Goal: Information Seeking & Learning: Compare options

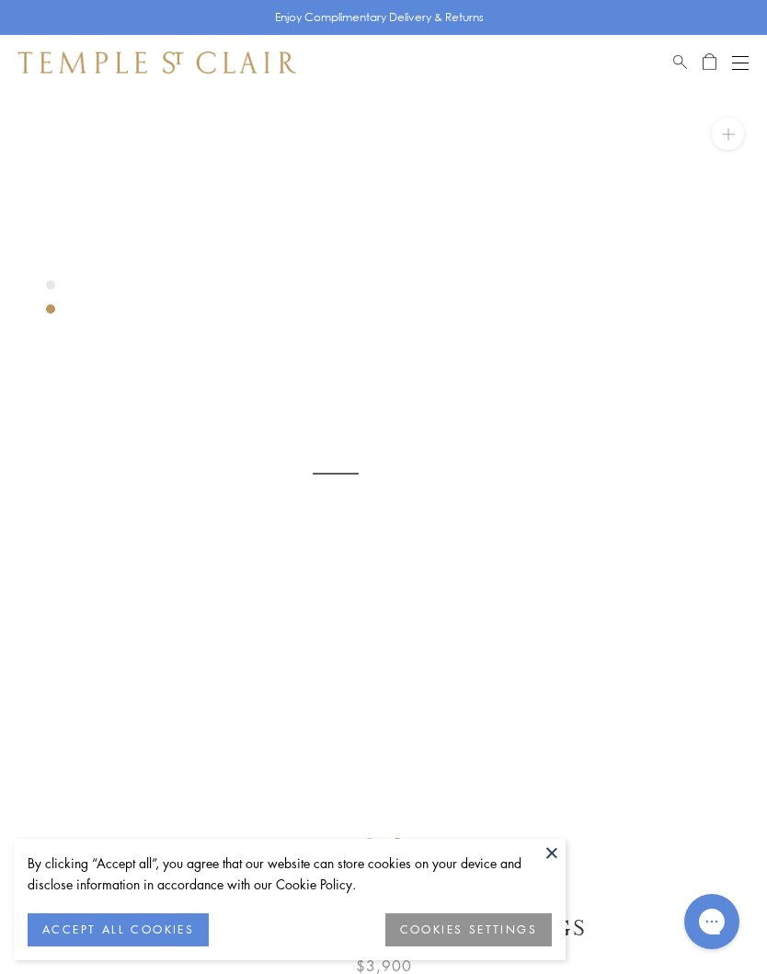
click at [566, 858] on img at bounding box center [335, 474] width 767 height 768
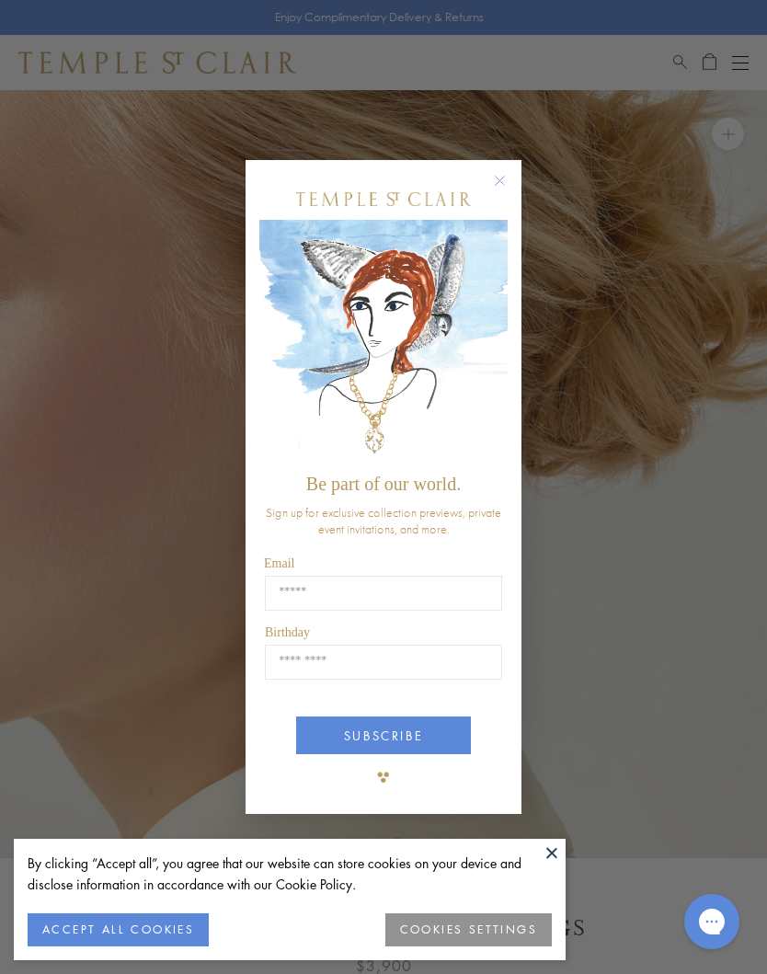
click at [502, 177] on icon "Close dialog" at bounding box center [500, 180] width 9 height 9
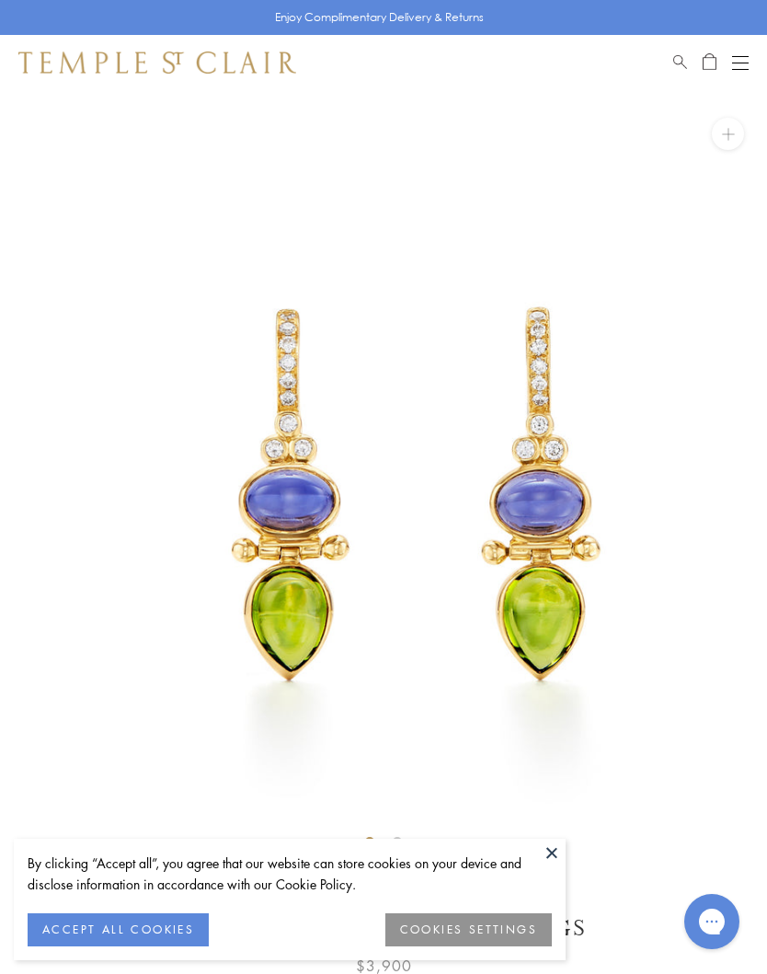
click at [568, 849] on img at bounding box center [383, 473] width 767 height 767
click at [564, 848] on button at bounding box center [552, 853] width 28 height 28
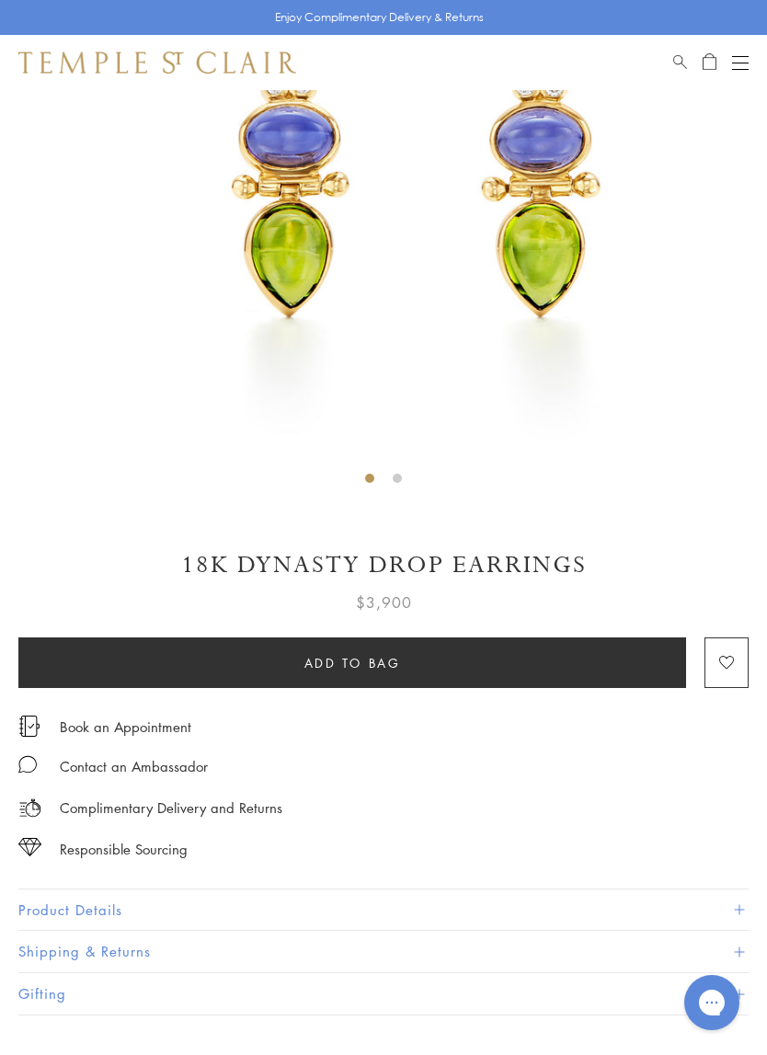
scroll to position [364, 0]
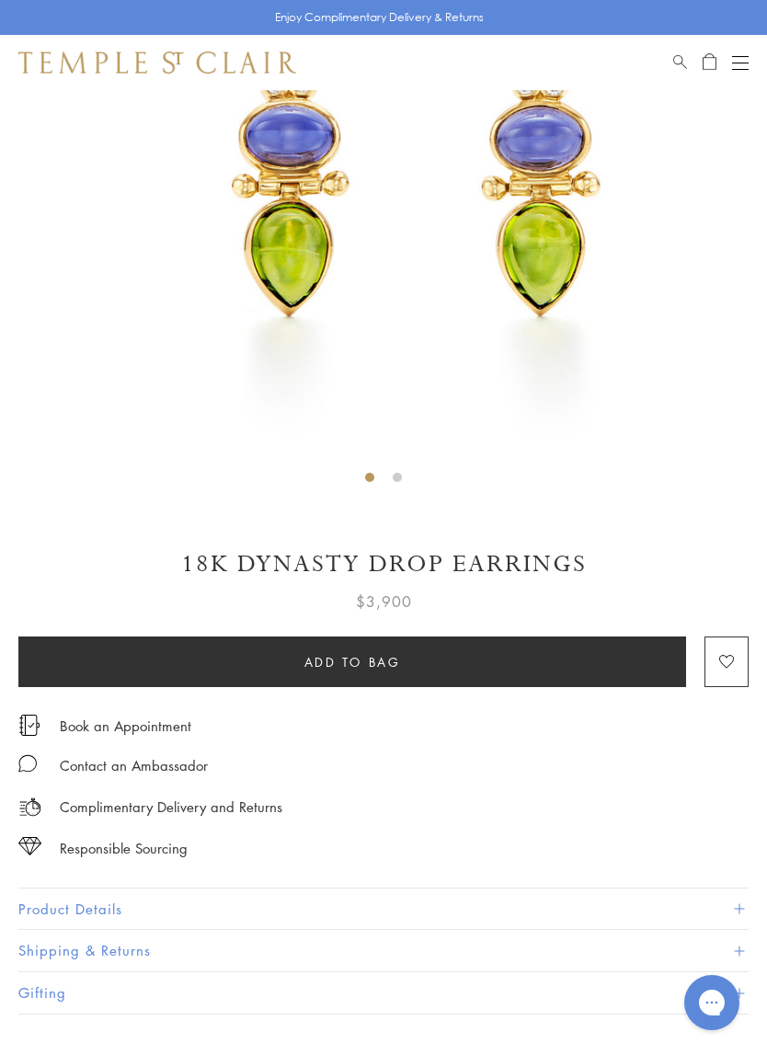
click at [400, 661] on span "Add to bag" at bounding box center [353, 662] width 97 height 20
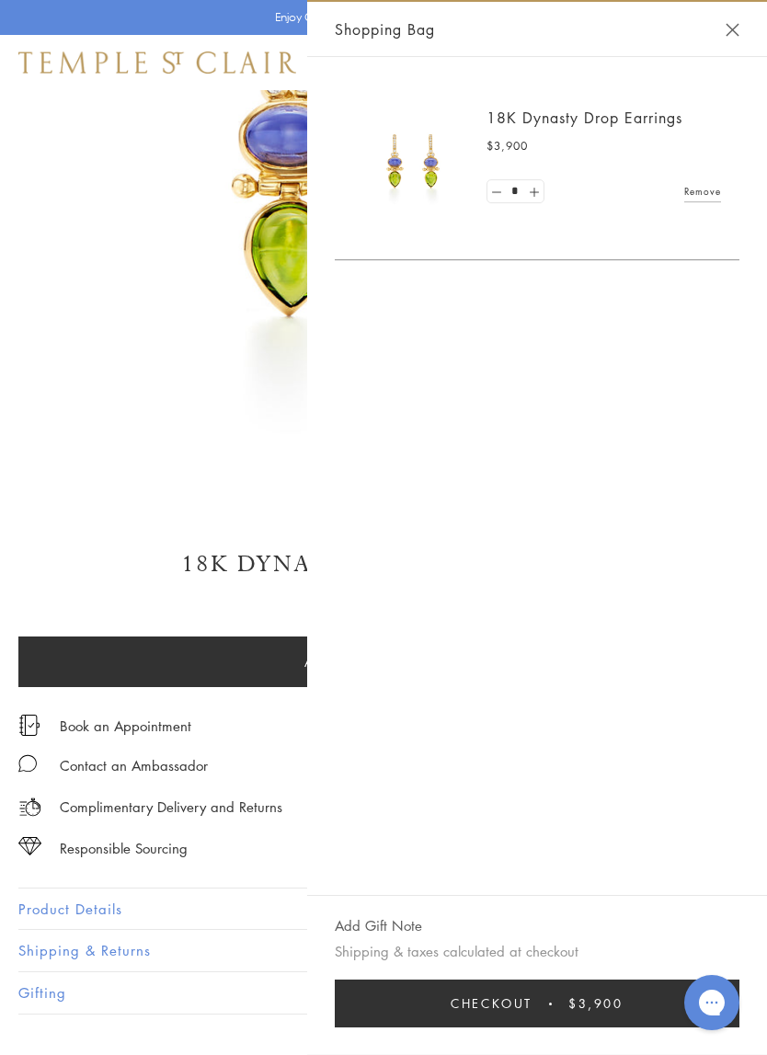
click at [155, 294] on img at bounding box center [383, 109] width 767 height 767
click at [152, 319] on img at bounding box center [383, 109] width 767 height 767
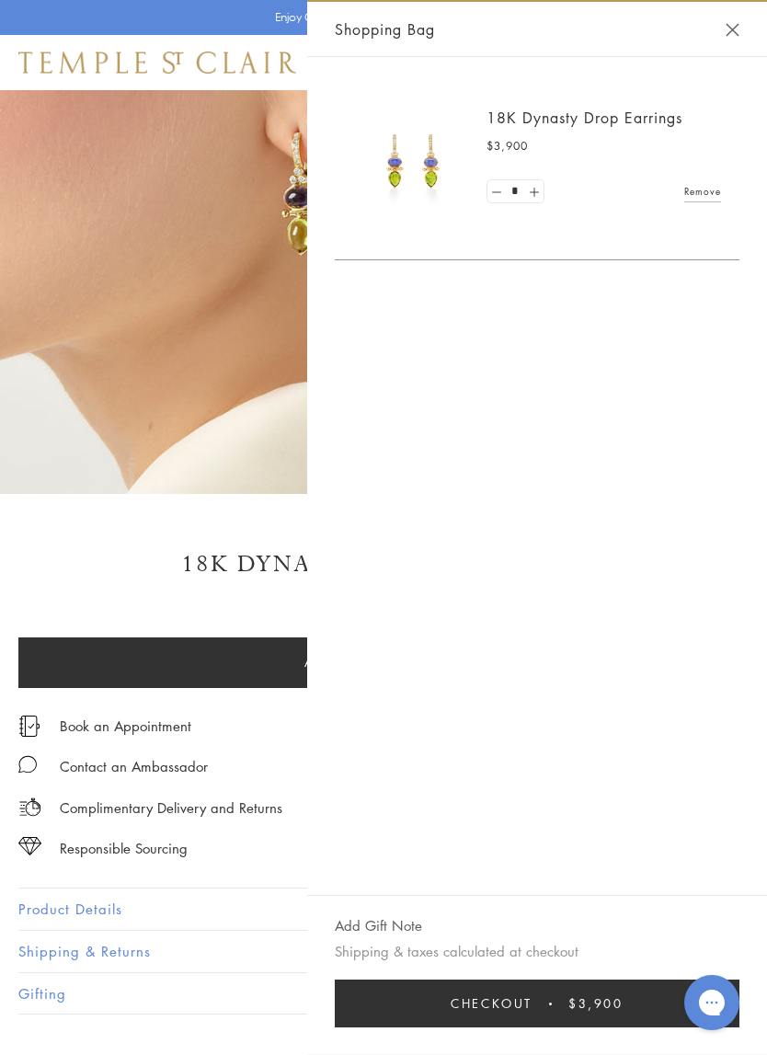
click at [735, 32] on button "Close Shopping Bag" at bounding box center [733, 30] width 14 height 14
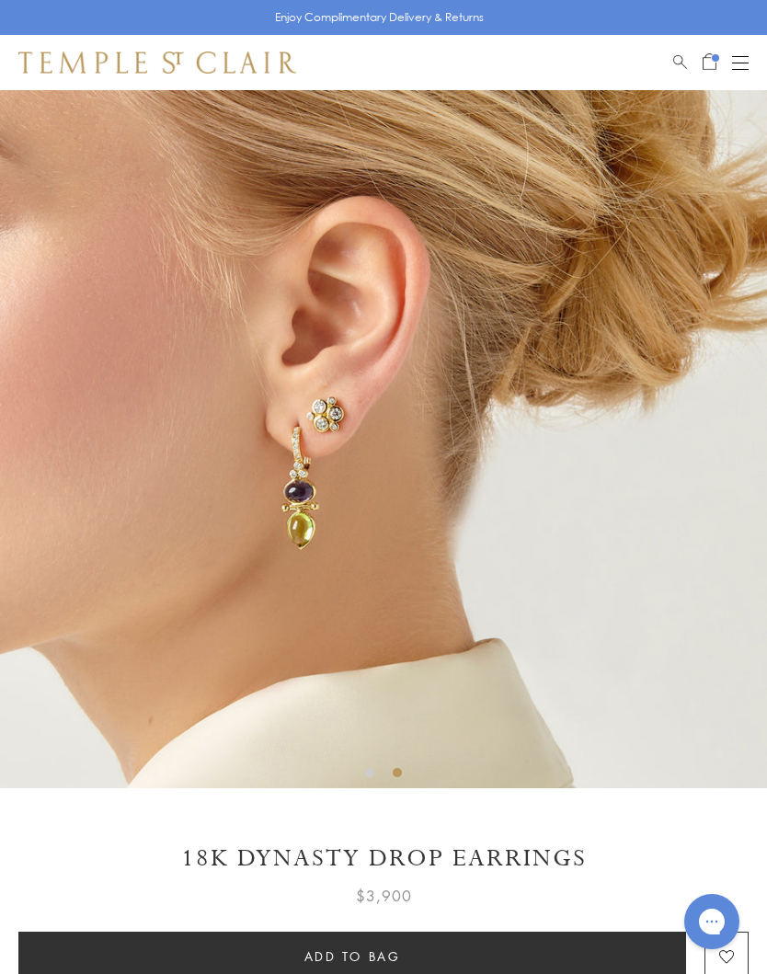
scroll to position [0, 0]
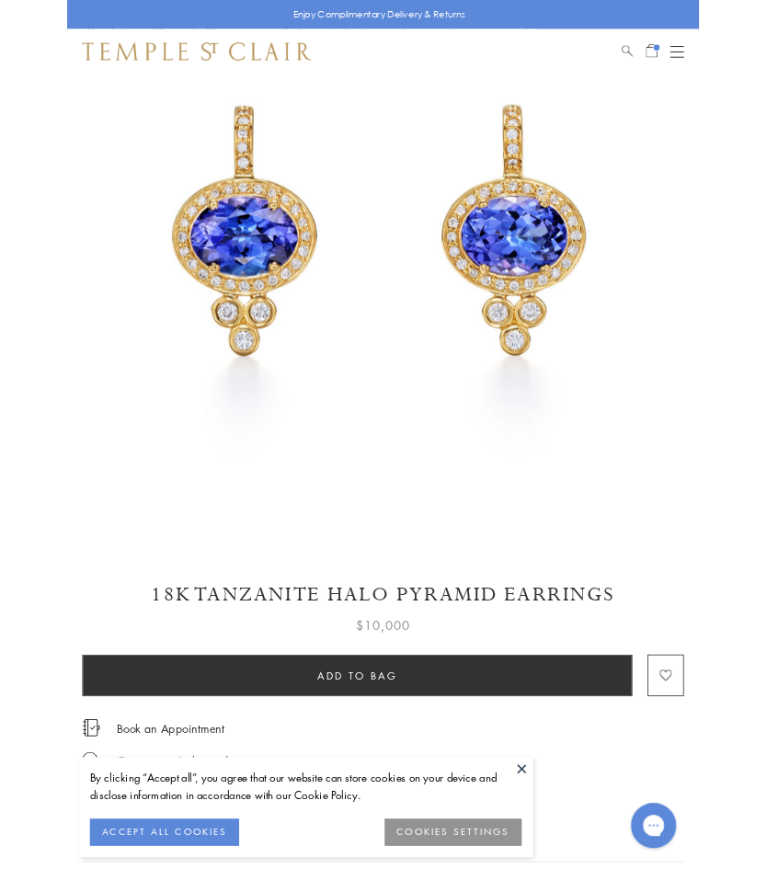
scroll to position [178, 0]
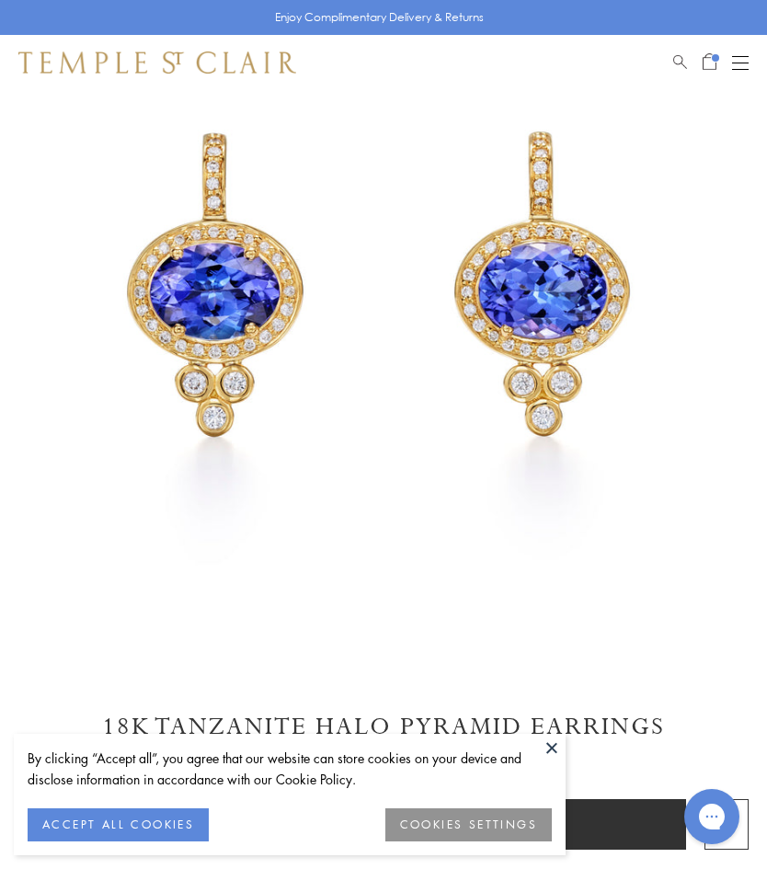
click at [568, 753] on div "$10,000" at bounding box center [383, 759] width 731 height 33
click at [560, 754] on button at bounding box center [552, 748] width 28 height 28
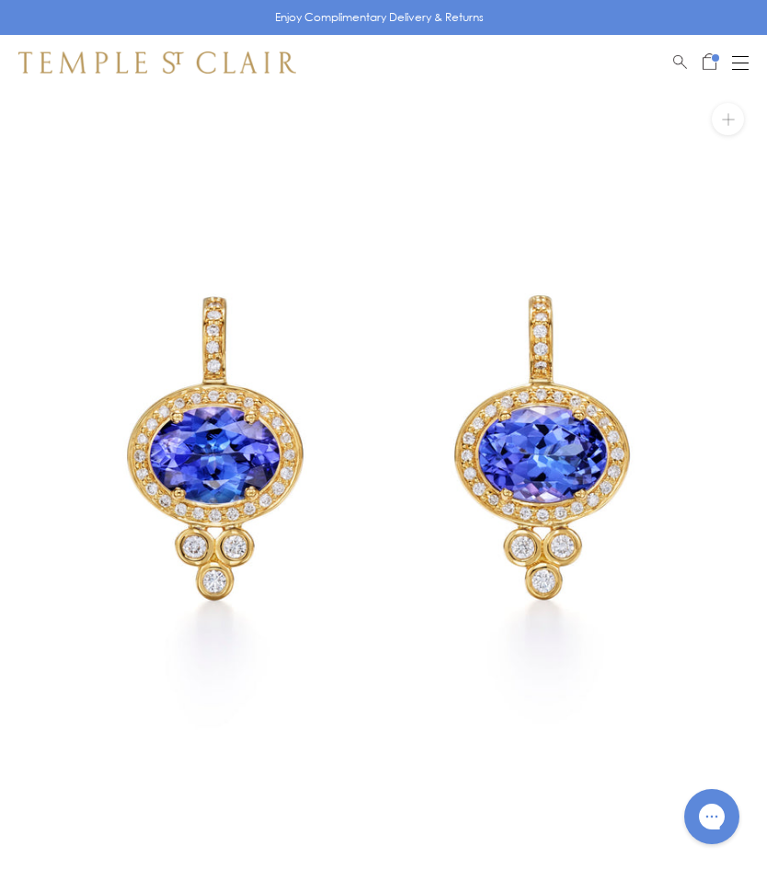
scroll to position [0, 0]
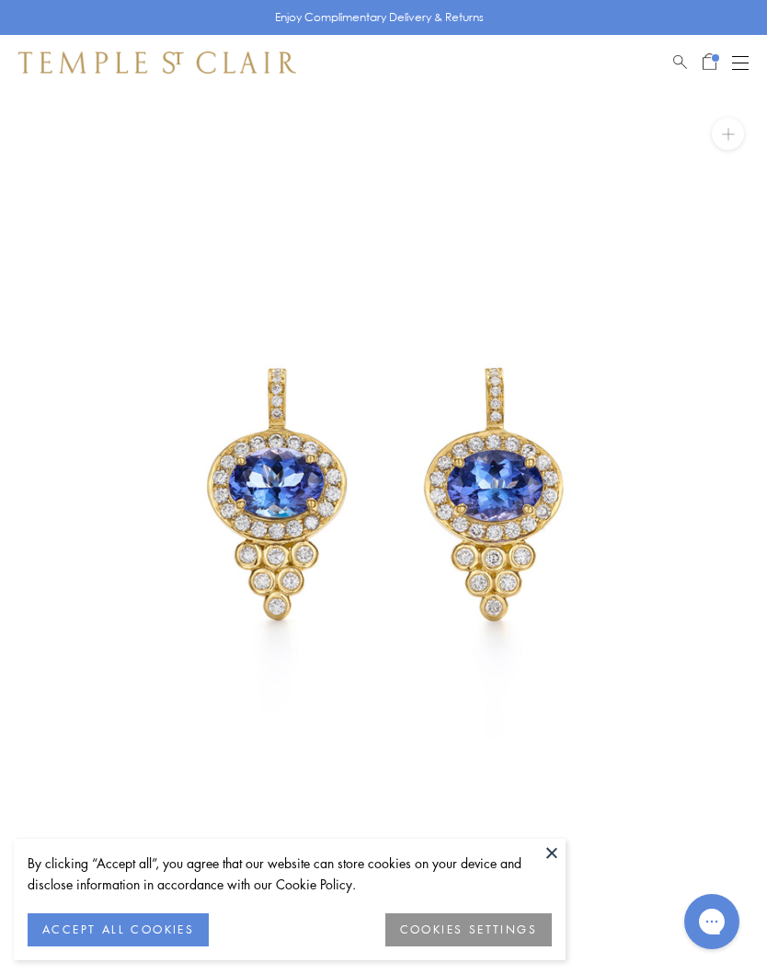
click at [569, 854] on img at bounding box center [383, 473] width 767 height 767
click at [553, 860] on button at bounding box center [552, 853] width 28 height 28
